Goal: Information Seeking & Learning: Learn about a topic

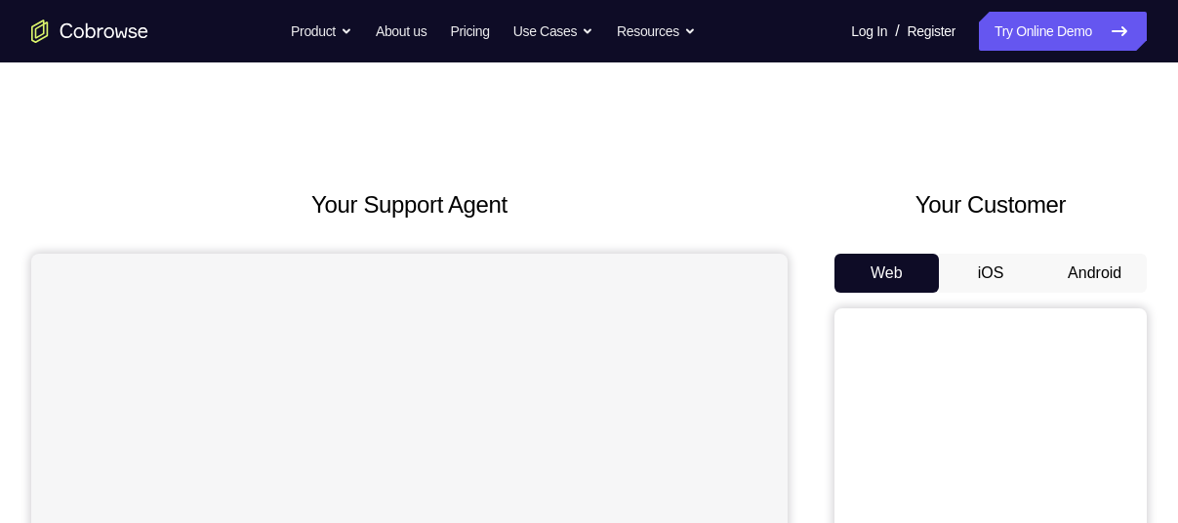
click at [1059, 265] on button "Android" at bounding box center [1094, 273] width 104 height 39
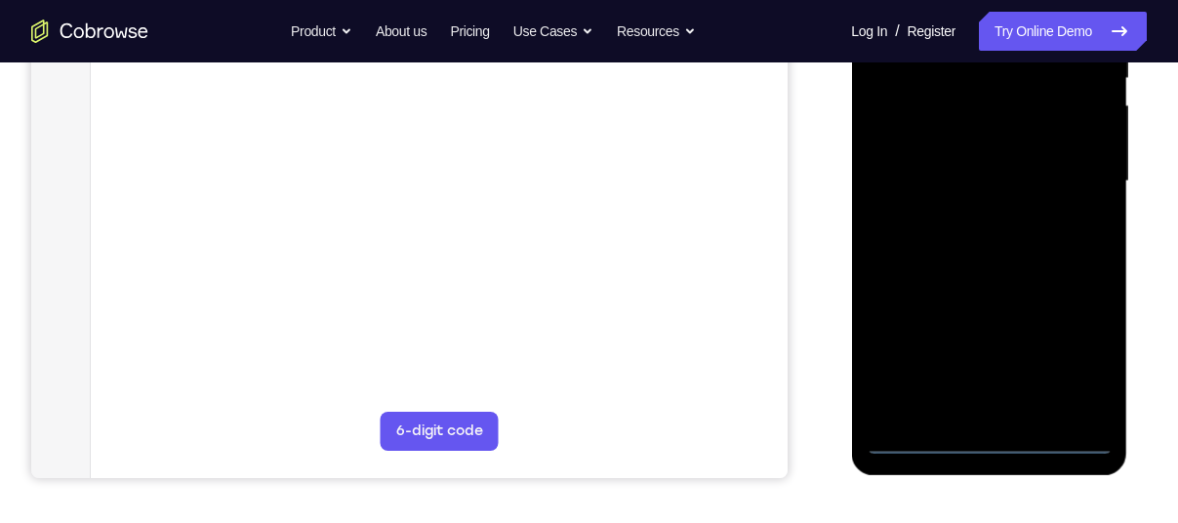
click at [990, 443] on div at bounding box center [989, 181] width 246 height 547
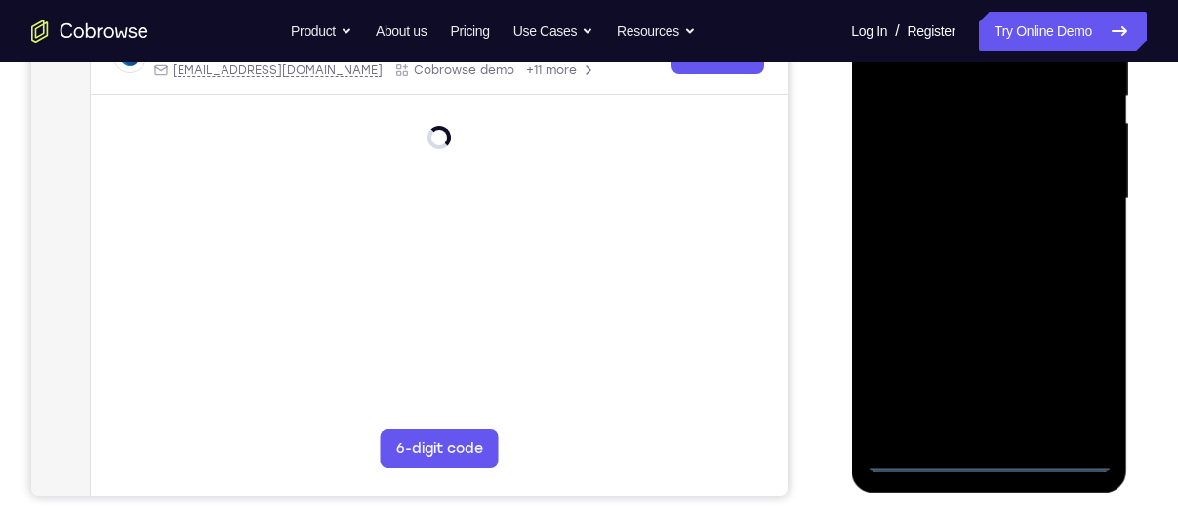
click at [1088, 369] on div at bounding box center [989, 199] width 246 height 547
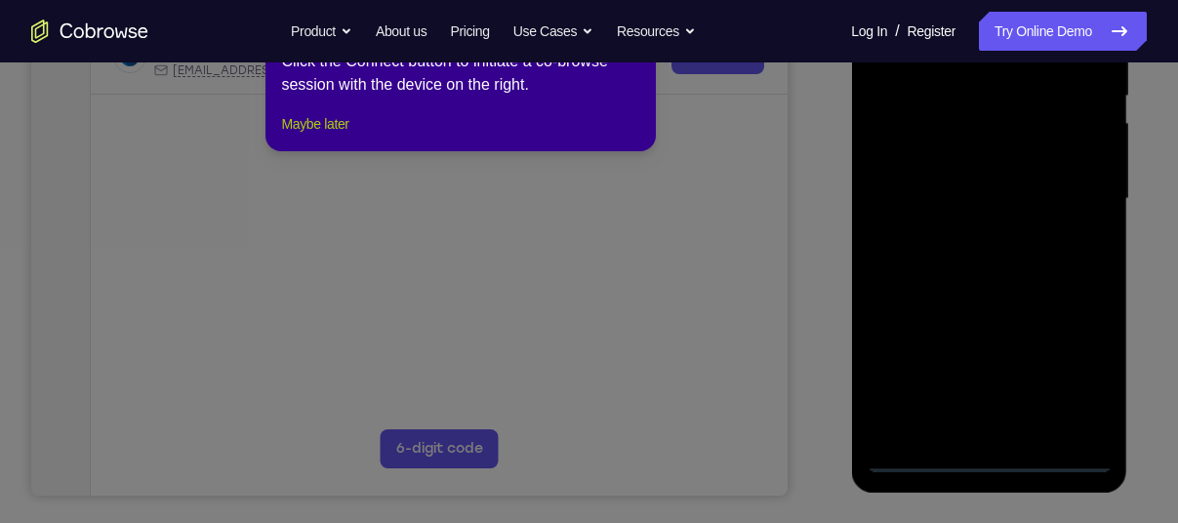
click at [340, 136] on button "Maybe later" at bounding box center [314, 123] width 67 height 23
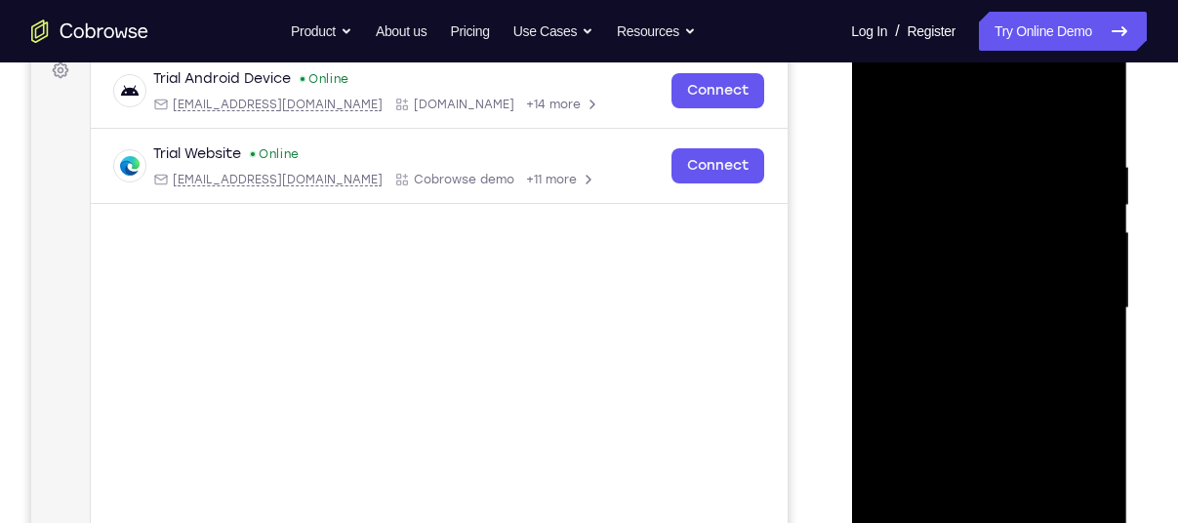
scroll to position [301, 0]
click at [950, 113] on div at bounding box center [989, 310] width 246 height 547
click at [1073, 309] on div at bounding box center [989, 310] width 246 height 547
click at [962, 348] on div at bounding box center [989, 310] width 246 height 547
click at [923, 298] on div at bounding box center [989, 310] width 246 height 547
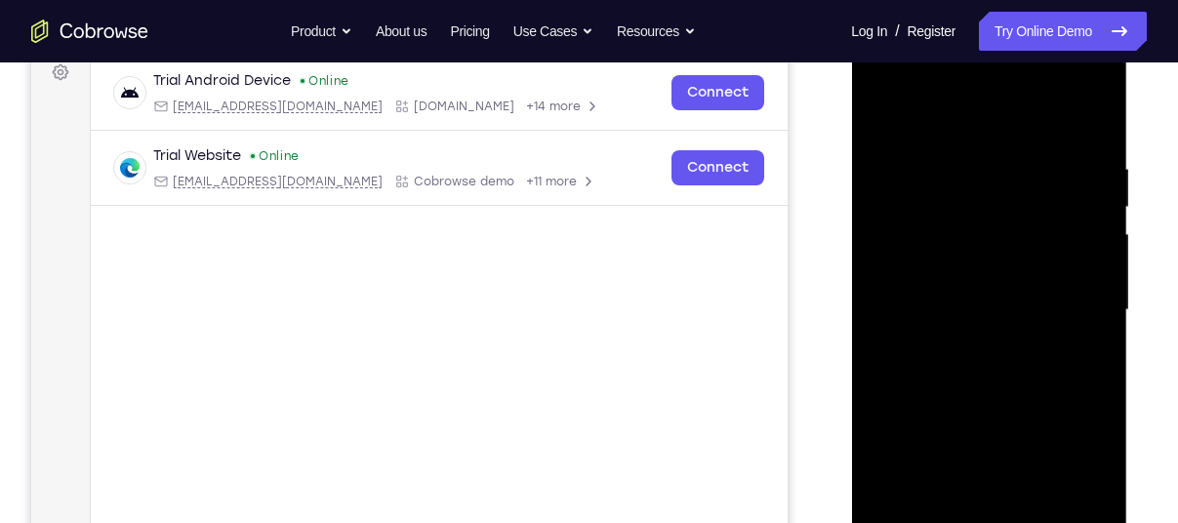
click at [893, 264] on div at bounding box center [989, 310] width 246 height 547
click at [918, 303] on div at bounding box center [989, 310] width 246 height 547
click at [909, 370] on div at bounding box center [989, 310] width 246 height 547
click at [985, 359] on div at bounding box center [989, 310] width 246 height 547
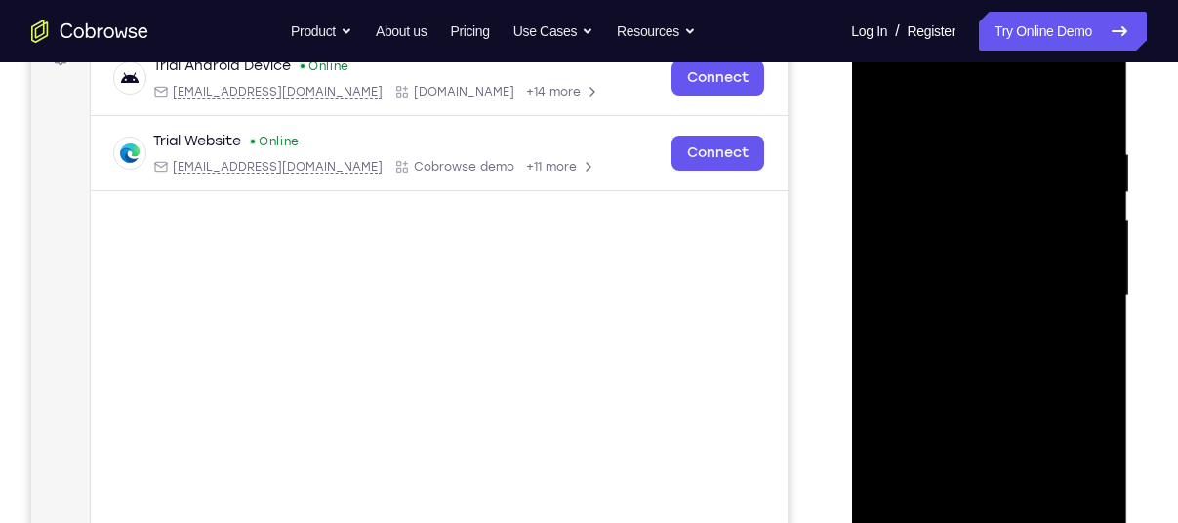
scroll to position [314, 0]
click at [1073, 381] on div at bounding box center [989, 296] width 246 height 547
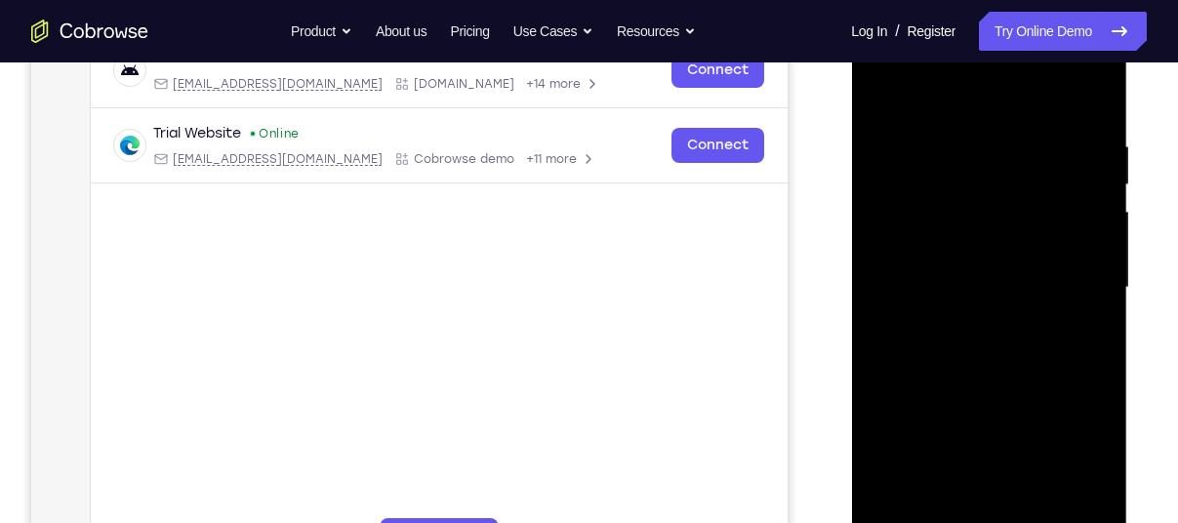
scroll to position [322, 0]
click at [1096, 90] on div at bounding box center [989, 289] width 246 height 547
click at [892, 201] on div at bounding box center [989, 289] width 246 height 547
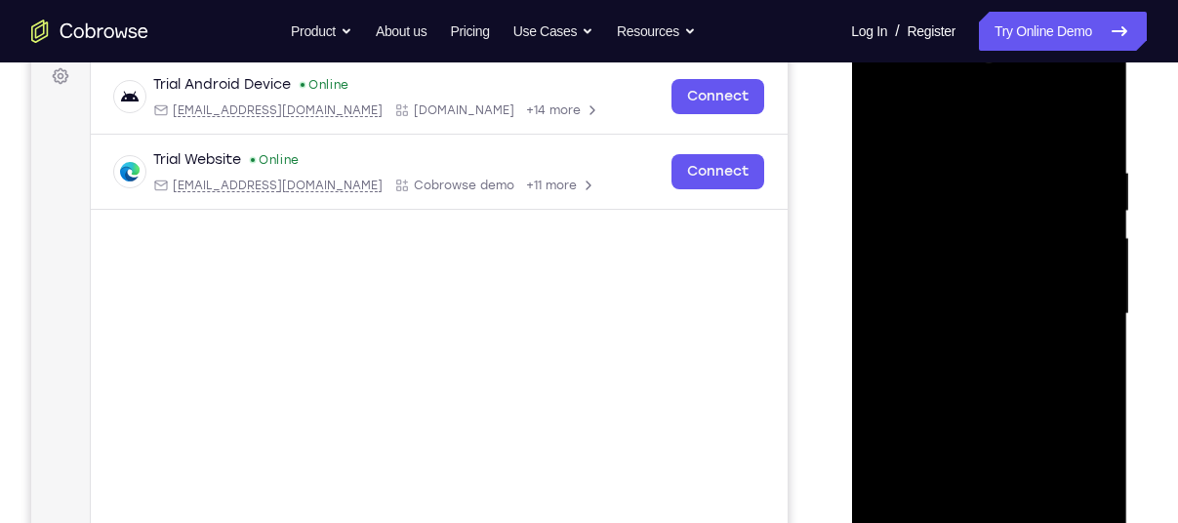
click at [882, 110] on div at bounding box center [989, 314] width 246 height 547
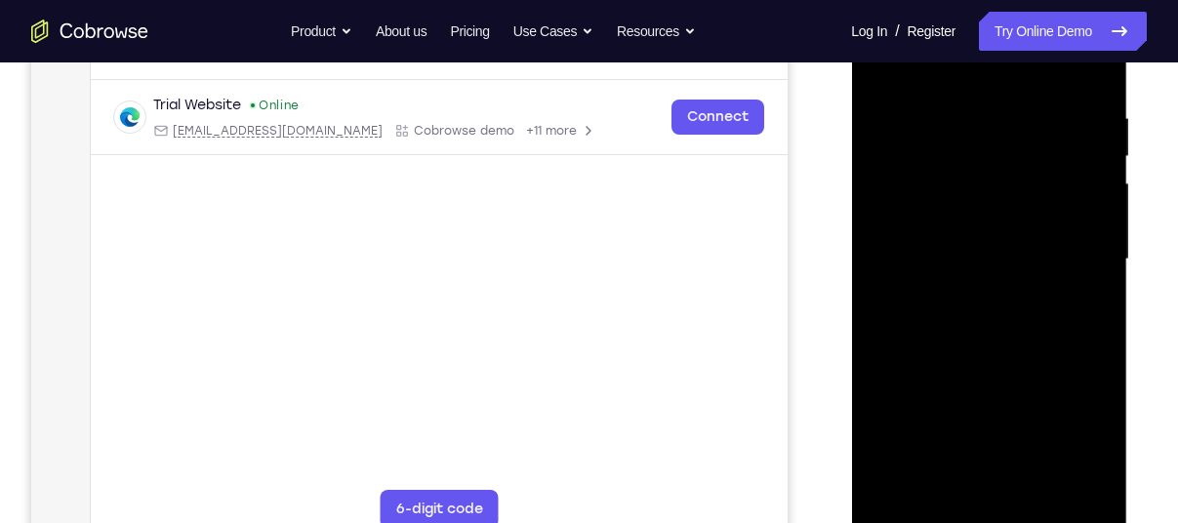
scroll to position [356, 0]
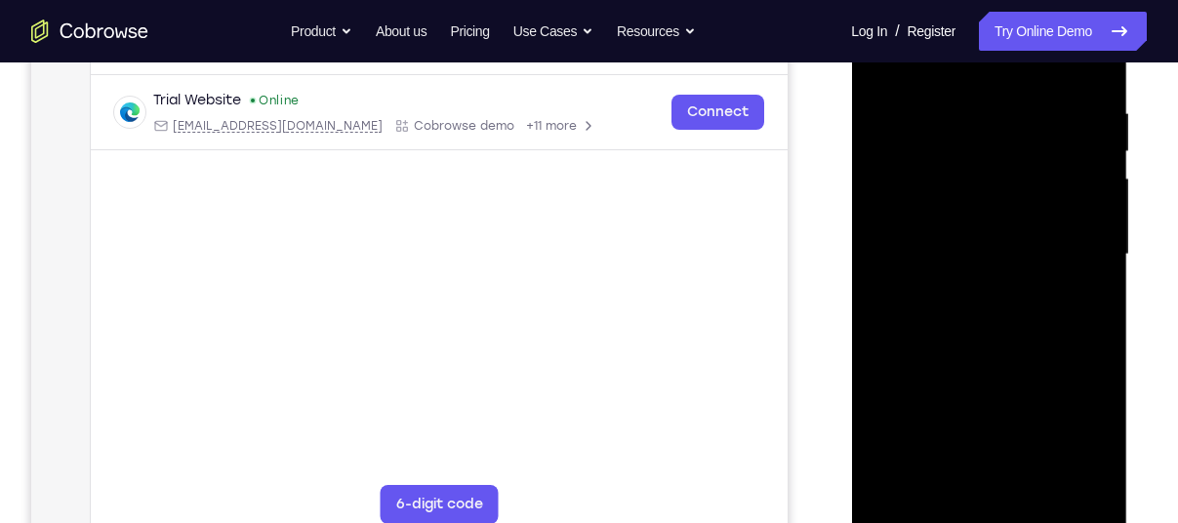
click at [1036, 488] on div at bounding box center [989, 254] width 246 height 547
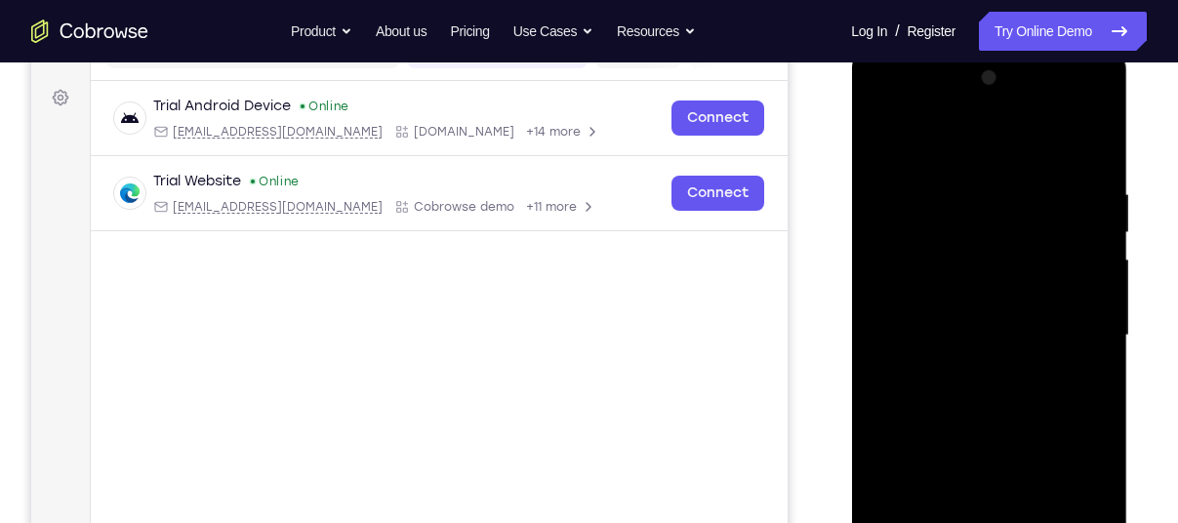
scroll to position [274, 0]
click at [939, 444] on div at bounding box center [989, 336] width 246 height 547
click at [961, 290] on div at bounding box center [989, 336] width 246 height 547
click at [878, 133] on div at bounding box center [989, 336] width 246 height 547
click at [877, 127] on div at bounding box center [989, 336] width 246 height 547
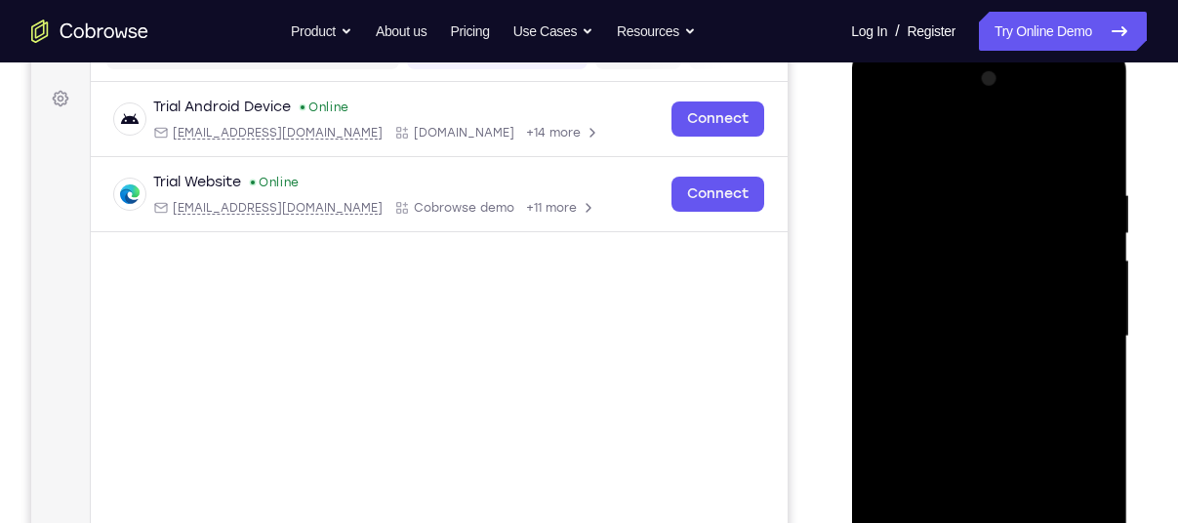
click at [938, 174] on div at bounding box center [989, 336] width 246 height 547
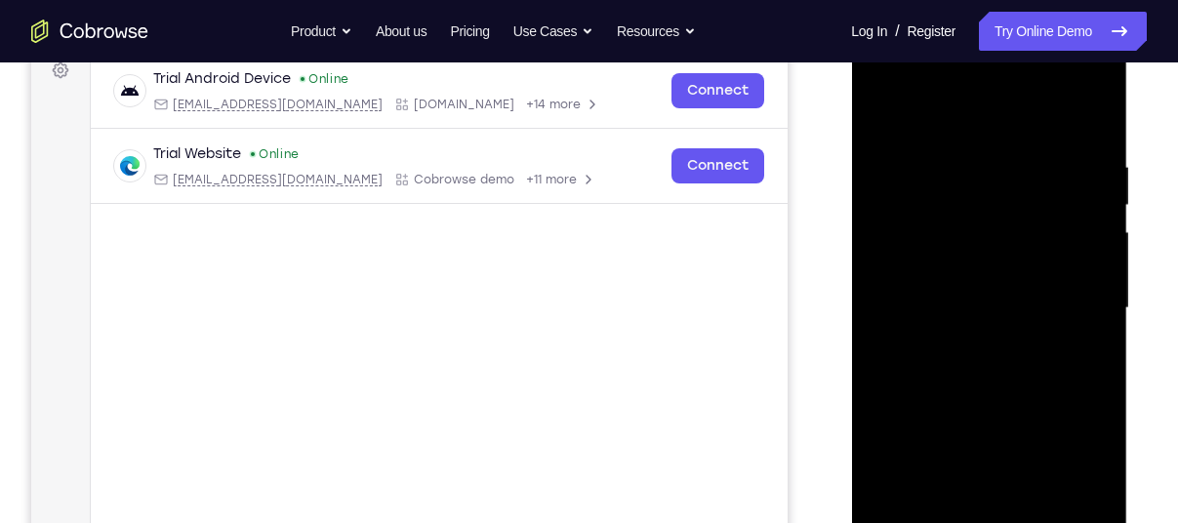
scroll to position [319, 0]
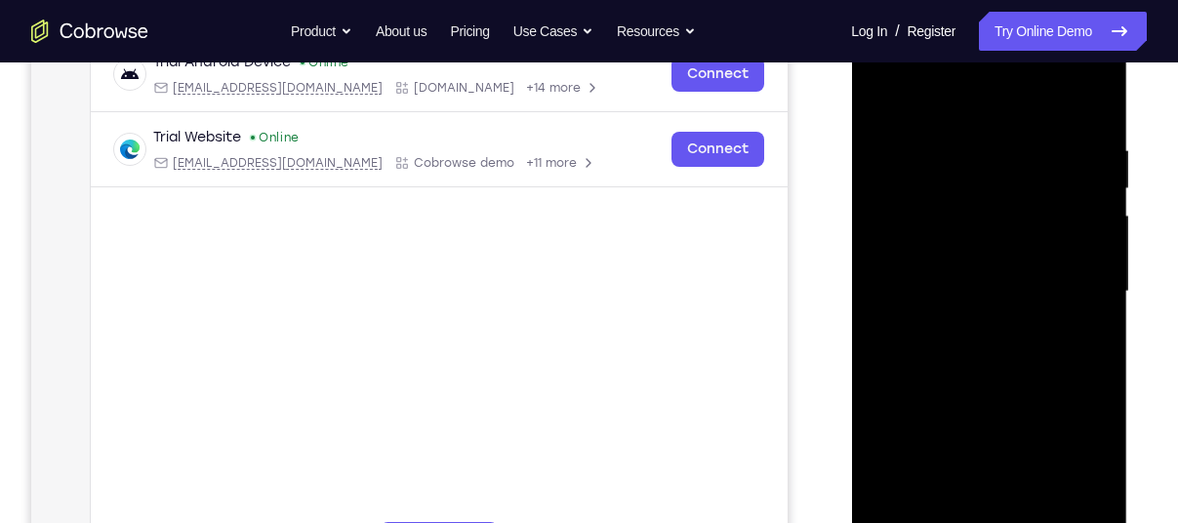
click at [1092, 509] on div at bounding box center [989, 292] width 246 height 547
click at [1095, 513] on div at bounding box center [989, 292] width 246 height 547
click at [1075, 290] on div at bounding box center [989, 292] width 246 height 547
click at [860, 267] on div at bounding box center [989, 295] width 276 height 582
click at [878, 269] on div at bounding box center [989, 292] width 246 height 547
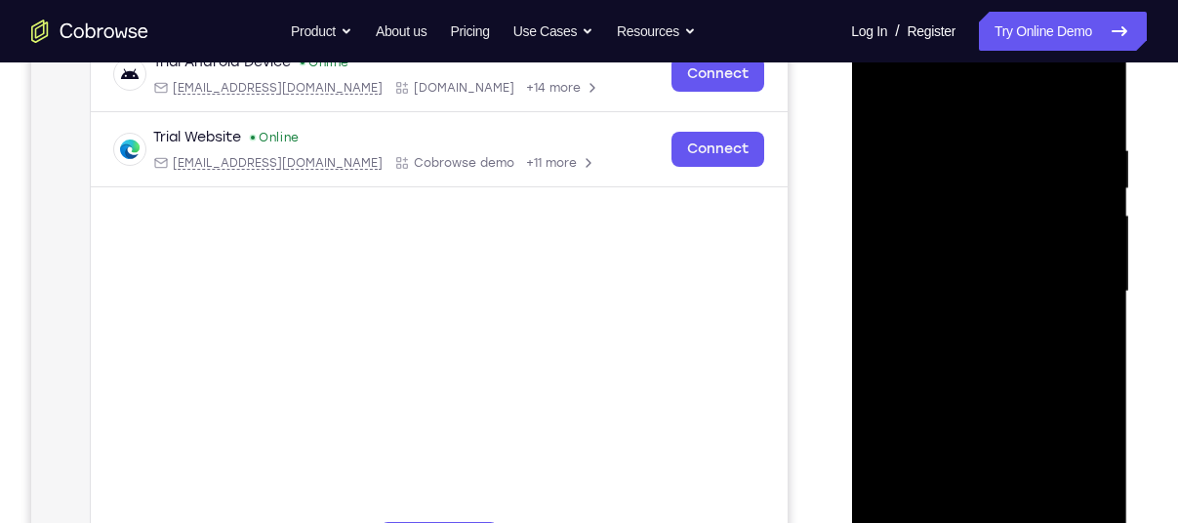
click at [1079, 203] on div at bounding box center [989, 292] width 246 height 547
click at [1082, 201] on div at bounding box center [989, 292] width 246 height 547
click at [1090, 219] on div at bounding box center [989, 292] width 246 height 547
click at [1084, 224] on div at bounding box center [989, 292] width 246 height 547
click at [1084, 225] on div at bounding box center [989, 292] width 246 height 547
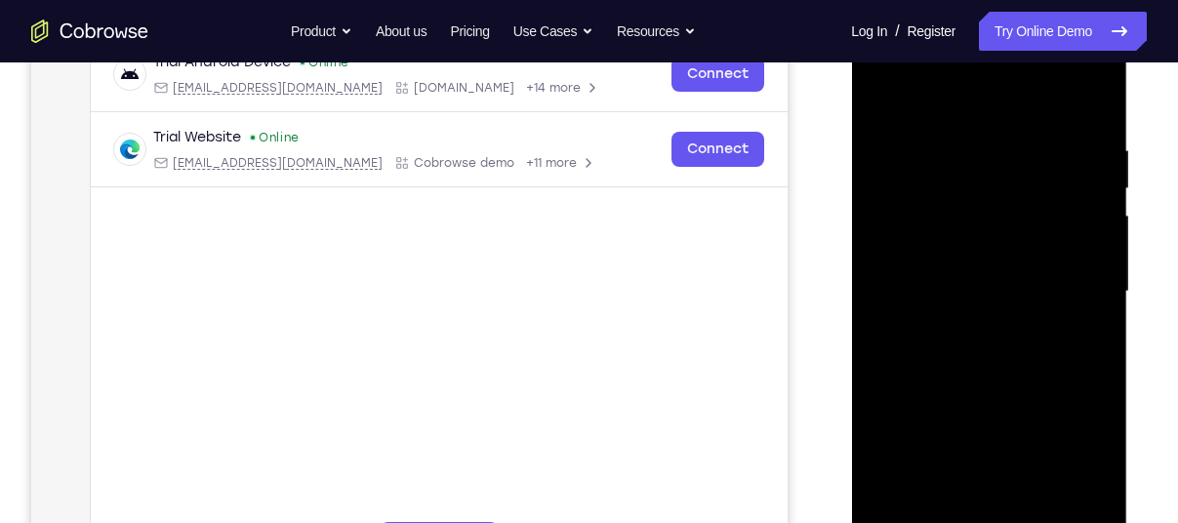
click at [1086, 228] on div at bounding box center [989, 292] width 246 height 547
click at [1089, 233] on div at bounding box center [989, 292] width 246 height 547
click at [1091, 176] on div at bounding box center [989, 292] width 246 height 547
drag, startPoint x: 1092, startPoint y: 155, endPoint x: 935, endPoint y: 156, distance: 157.1
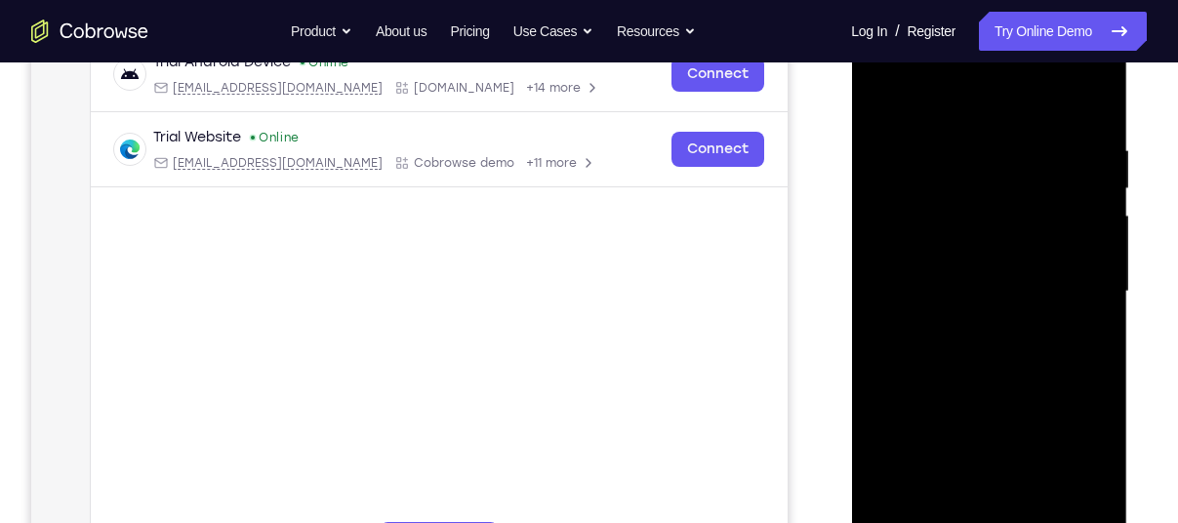
click at [935, 156] on div at bounding box center [989, 292] width 246 height 547
click at [1073, 169] on div at bounding box center [989, 292] width 246 height 547
click at [1090, 160] on div at bounding box center [989, 292] width 246 height 547
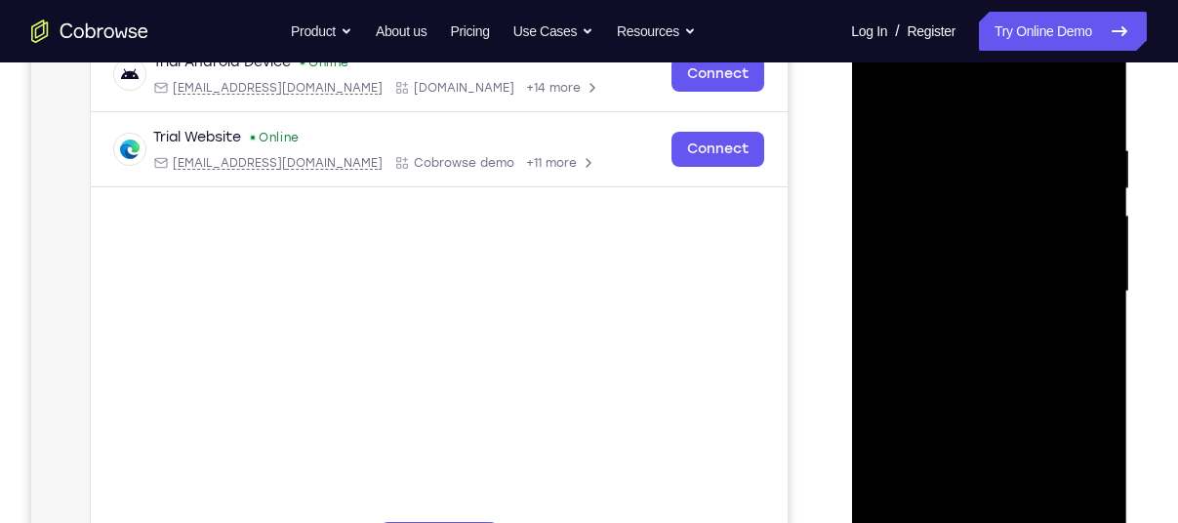
click at [1090, 160] on div at bounding box center [989, 292] width 246 height 547
click at [1090, 164] on div at bounding box center [989, 292] width 246 height 547
click at [1090, 163] on div at bounding box center [989, 292] width 246 height 547
click at [1089, 214] on div at bounding box center [989, 292] width 246 height 547
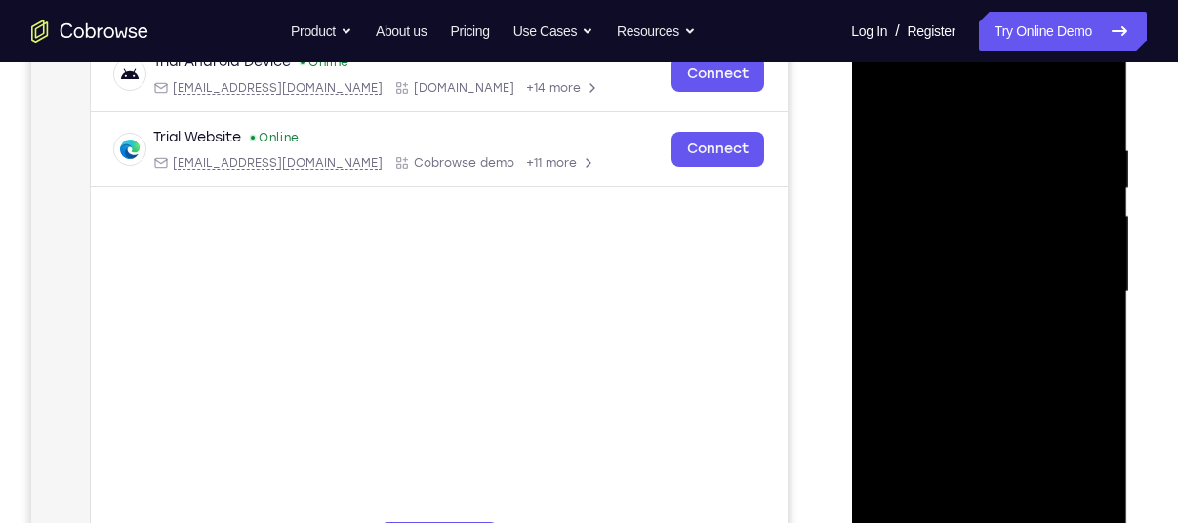
click at [1089, 214] on div at bounding box center [989, 292] width 246 height 547
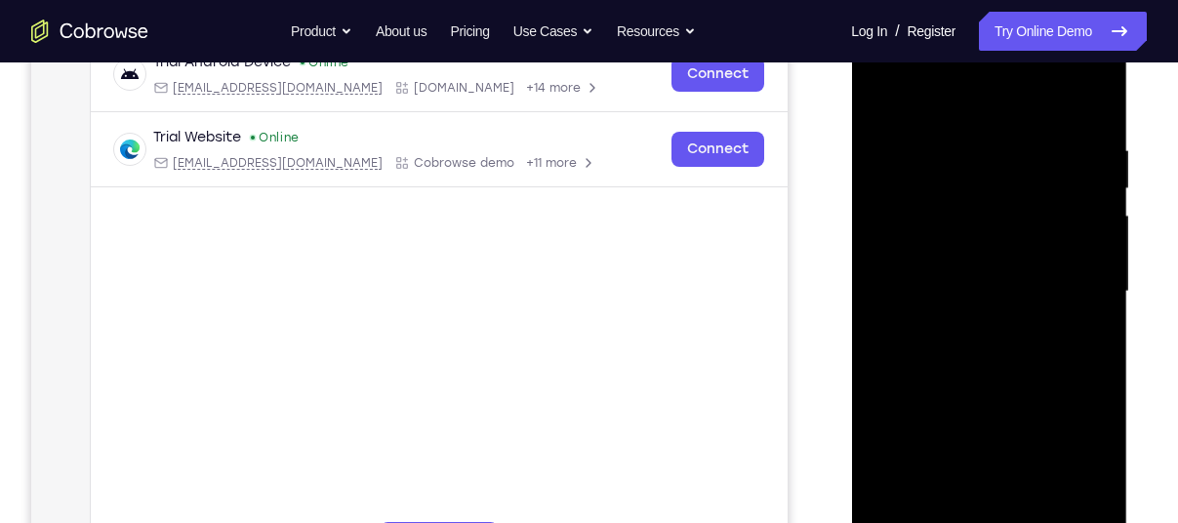
click at [1089, 101] on div at bounding box center [989, 292] width 246 height 547
drag, startPoint x: 1062, startPoint y: 118, endPoint x: 895, endPoint y: 125, distance: 167.0
click at [895, 125] on div at bounding box center [989, 292] width 246 height 547
drag, startPoint x: 1000, startPoint y: 351, endPoint x: 995, endPoint y: 235, distance: 116.3
click at [995, 235] on div at bounding box center [989, 292] width 246 height 547
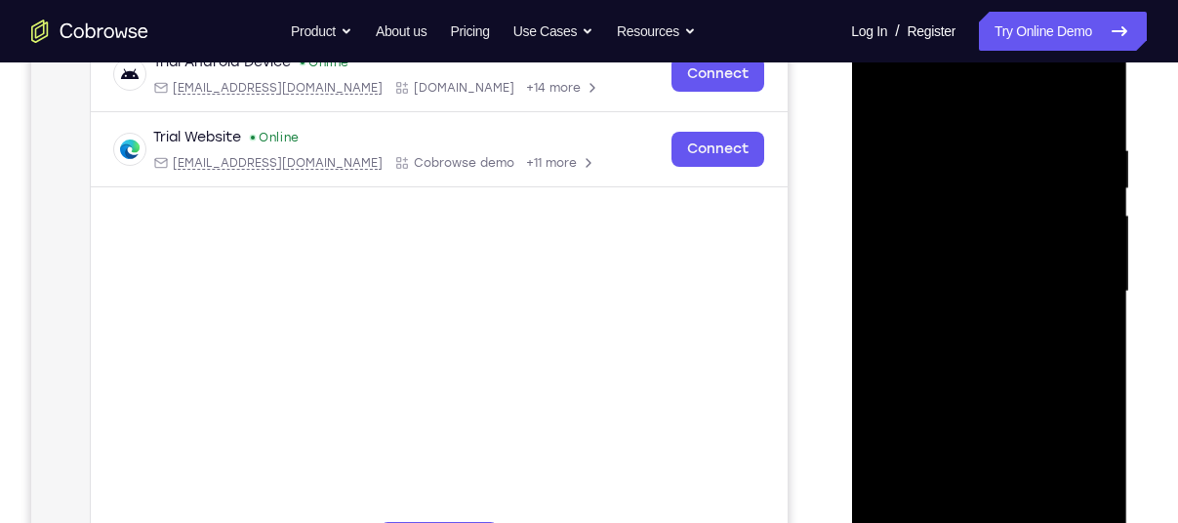
drag, startPoint x: 991, startPoint y: 423, endPoint x: 981, endPoint y: 312, distance: 110.7
click at [981, 312] on div at bounding box center [989, 292] width 246 height 547
drag, startPoint x: 955, startPoint y: 431, endPoint x: 946, endPoint y: 355, distance: 76.6
click at [946, 355] on div at bounding box center [989, 292] width 246 height 547
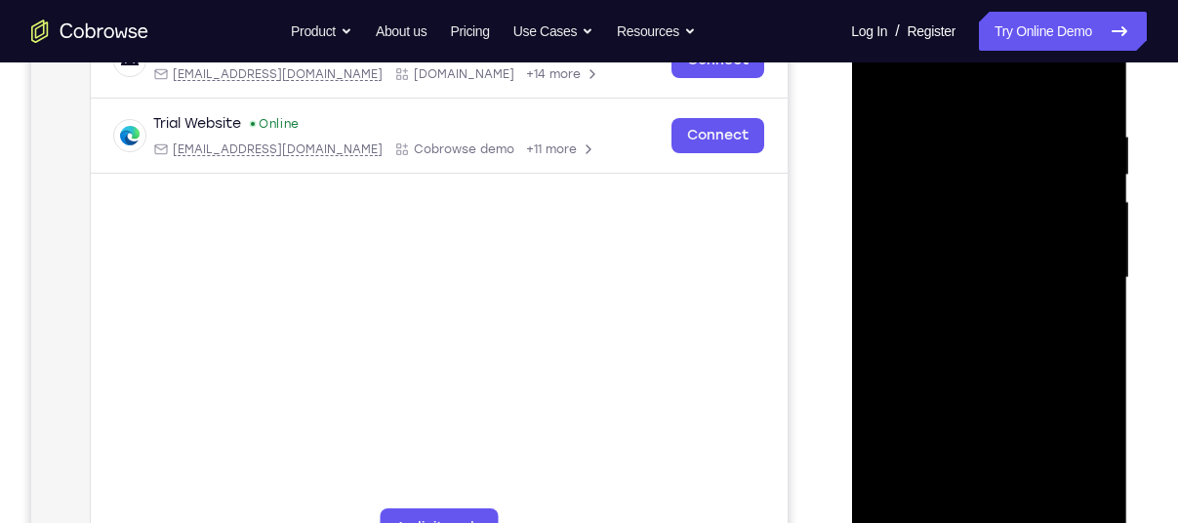
drag, startPoint x: 1035, startPoint y: 374, endPoint x: 984, endPoint y: 202, distance: 179.1
click at [984, 202] on div at bounding box center [989, 278] width 246 height 547
drag, startPoint x: 948, startPoint y: 361, endPoint x: 920, endPoint y: 219, distance: 145.1
click at [920, 219] on div at bounding box center [989, 278] width 246 height 547
drag, startPoint x: 918, startPoint y: 353, endPoint x: 892, endPoint y: 146, distance: 208.6
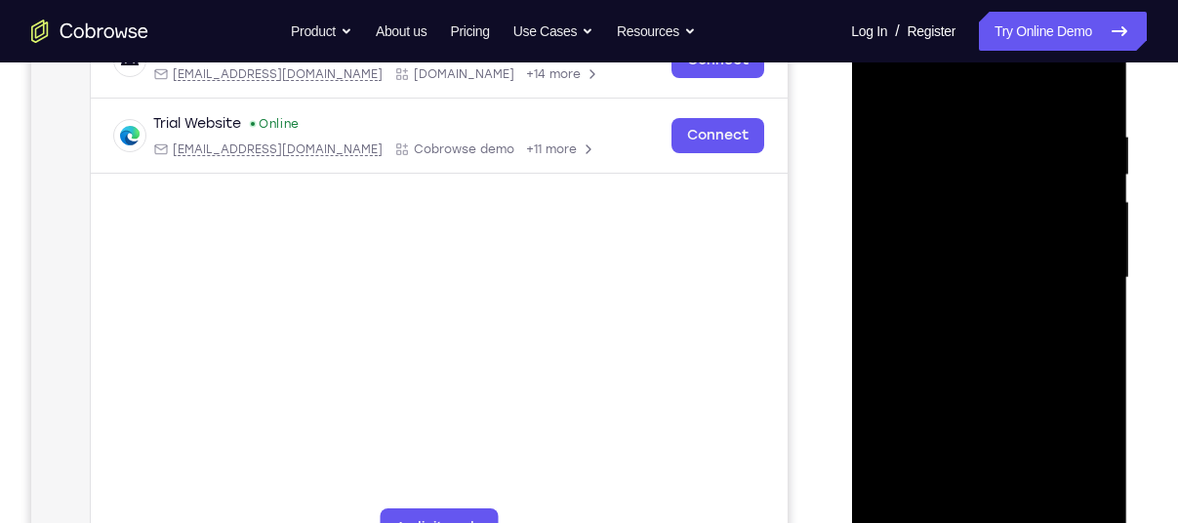
click at [892, 146] on div at bounding box center [989, 278] width 246 height 547
drag, startPoint x: 1001, startPoint y: 344, endPoint x: 963, endPoint y: 125, distance: 221.9
click at [963, 125] on div at bounding box center [989, 278] width 246 height 547
drag, startPoint x: 985, startPoint y: 385, endPoint x: 936, endPoint y: 109, distance: 279.5
click at [936, 128] on div at bounding box center [989, 278] width 246 height 547
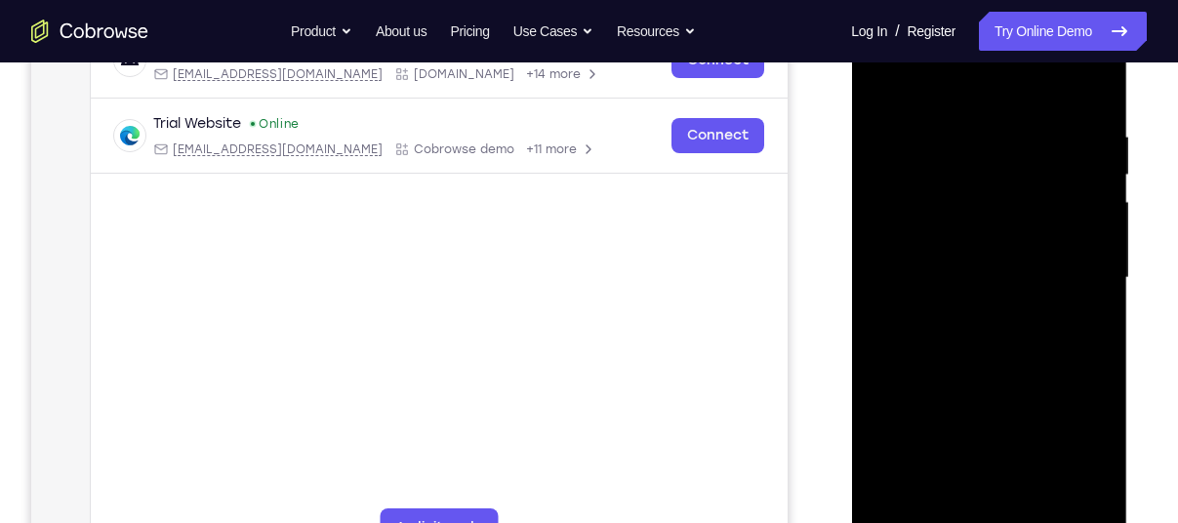
scroll to position [272, 0]
